Goal: Check status: Check status

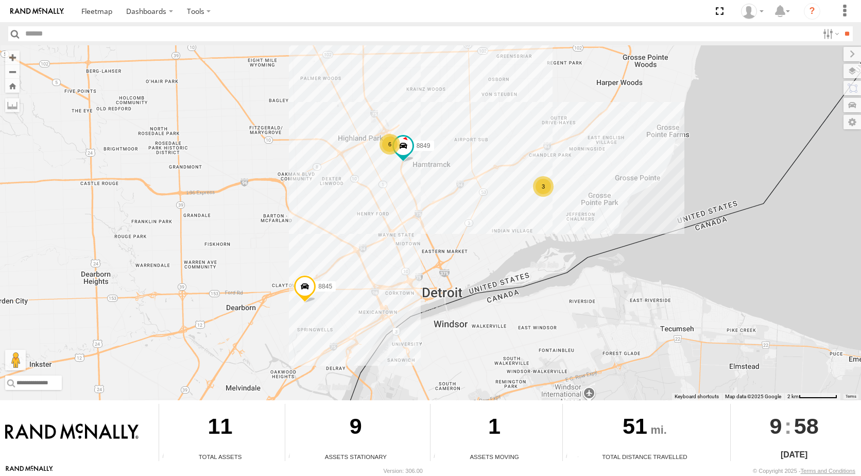
click at [546, 192] on div "3" at bounding box center [543, 186] width 21 height 21
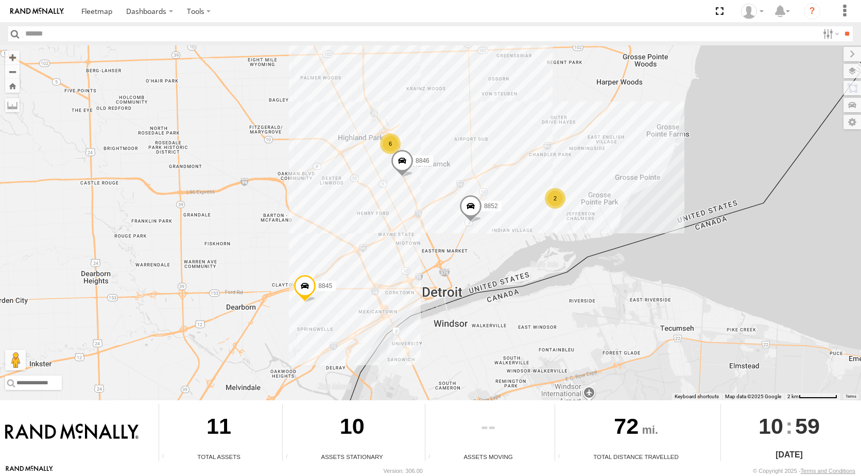
click at [559, 199] on div "2" at bounding box center [555, 198] width 21 height 21
